Goal: Task Accomplishment & Management: Manage account settings

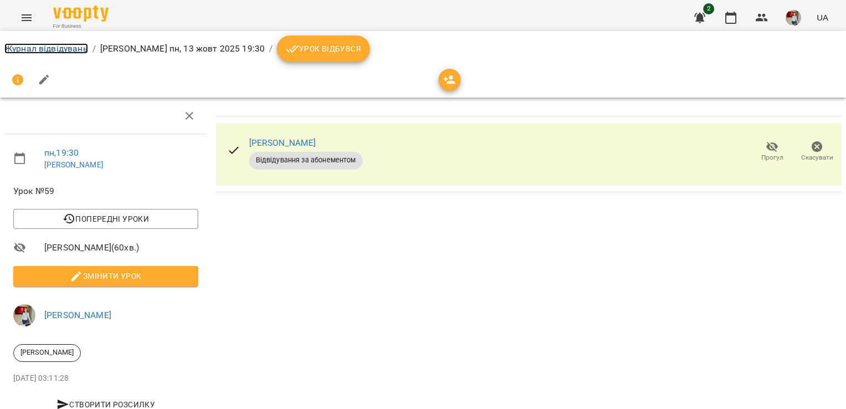
click at [65, 45] on link "Журнал відвідувань" at bounding box center [46, 48] width 84 height 11
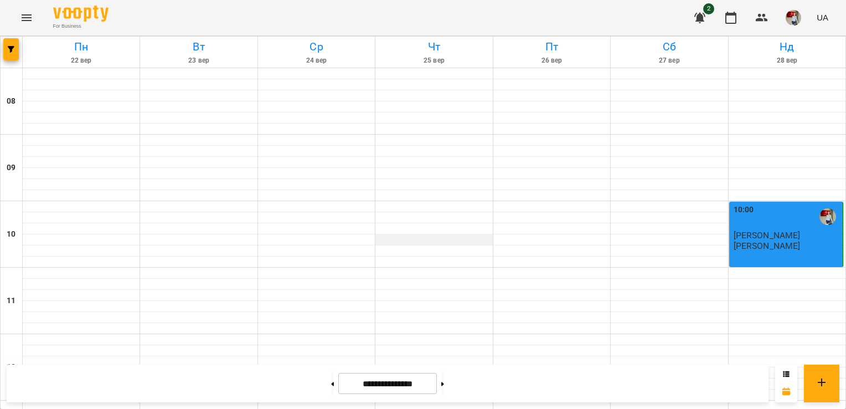
scroll to position [639, 0]
click at [444, 384] on button at bounding box center [442, 383] width 3 height 24
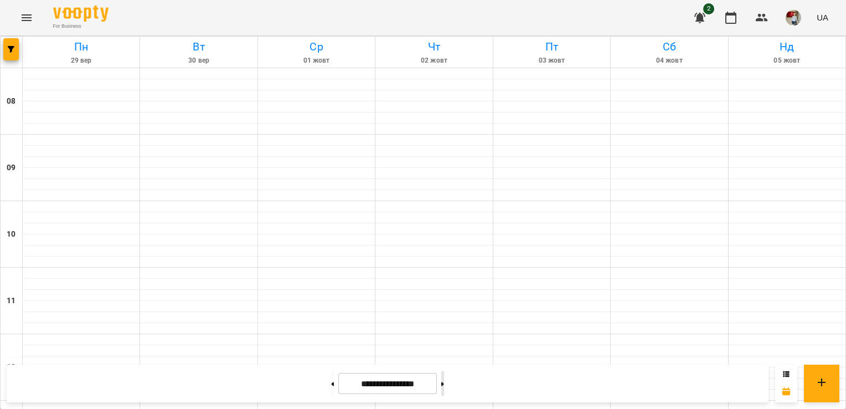
click at [444, 386] on button at bounding box center [442, 383] width 3 height 24
click at [444, 382] on icon at bounding box center [442, 384] width 3 height 4
type input "**********"
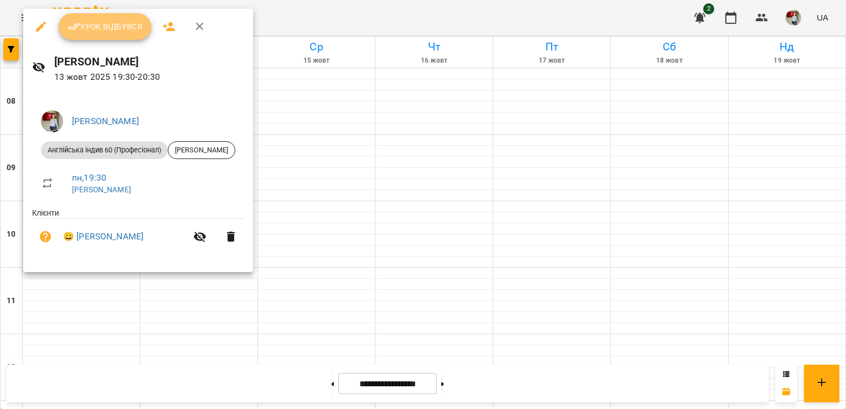
click at [136, 30] on span "Урок відбувся" at bounding box center [105, 26] width 75 height 13
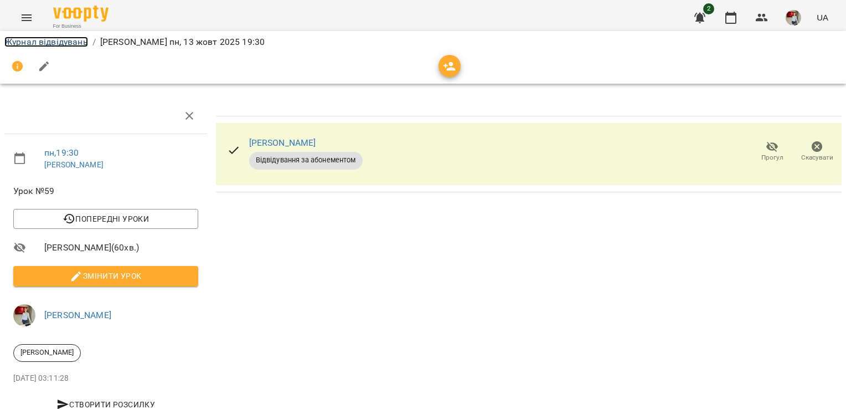
click at [37, 44] on link "Журнал відвідувань" at bounding box center [46, 42] width 84 height 11
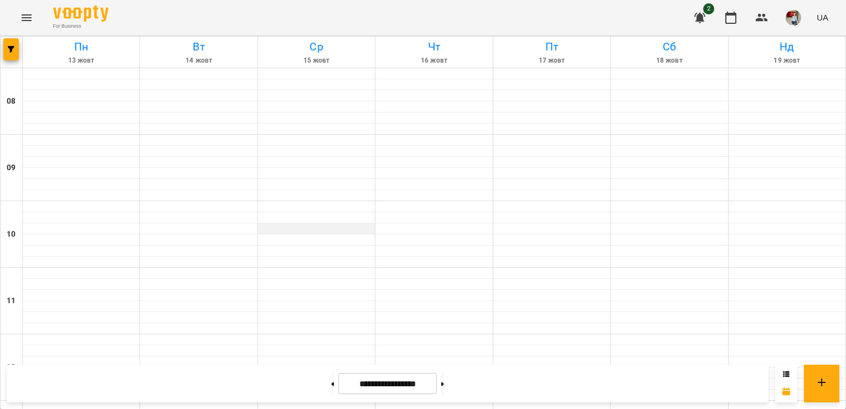
scroll to position [639, 0]
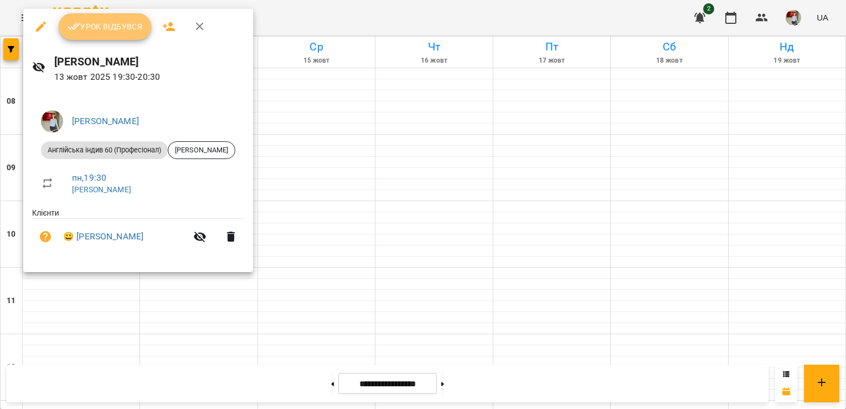
click at [130, 23] on span "Урок відбувся" at bounding box center [105, 26] width 75 height 13
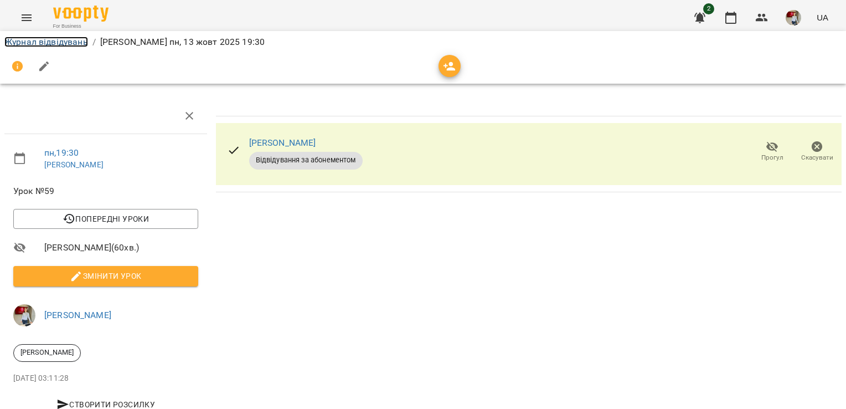
click at [58, 40] on link "Журнал відвідувань" at bounding box center [46, 42] width 84 height 11
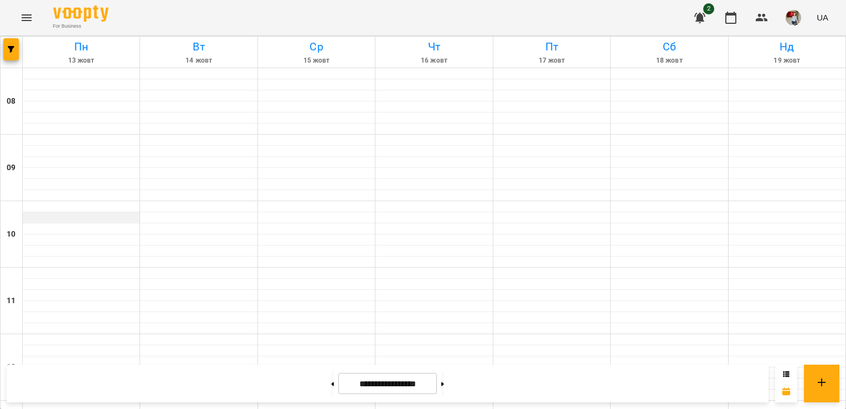
scroll to position [639, 0]
click at [331, 384] on button at bounding box center [332, 383] width 3 height 24
click at [444, 385] on button at bounding box center [442, 383] width 3 height 24
type input "**********"
